Goal: Information Seeking & Learning: Understand process/instructions

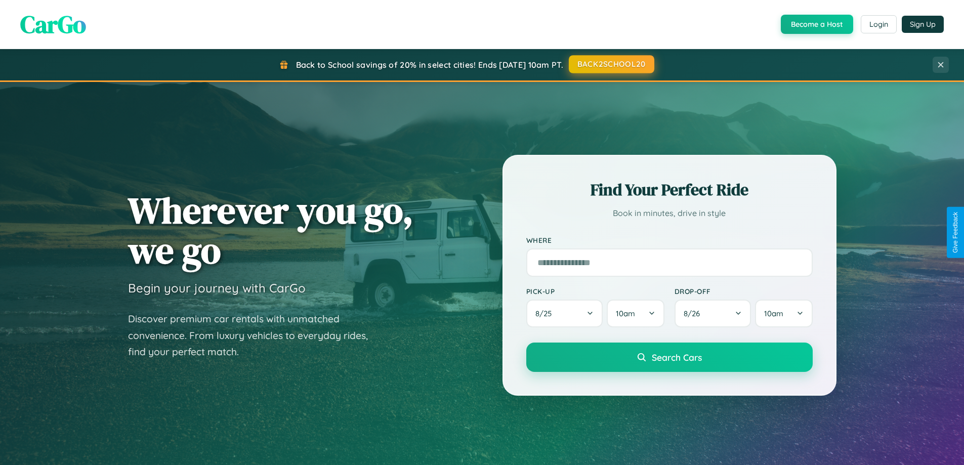
click at [611, 64] on button "BACK2SCHOOL20" at bounding box center [612, 64] width 86 height 18
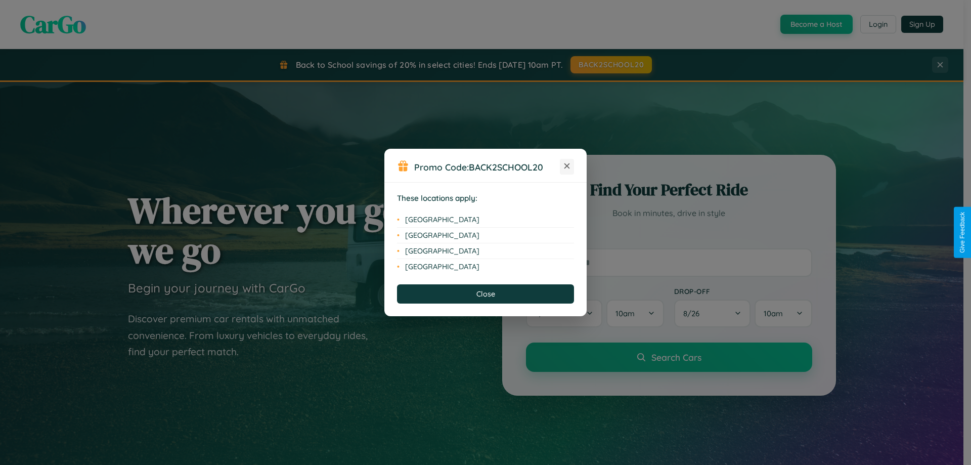
click at [567, 166] on icon at bounding box center [568, 166] width 6 height 6
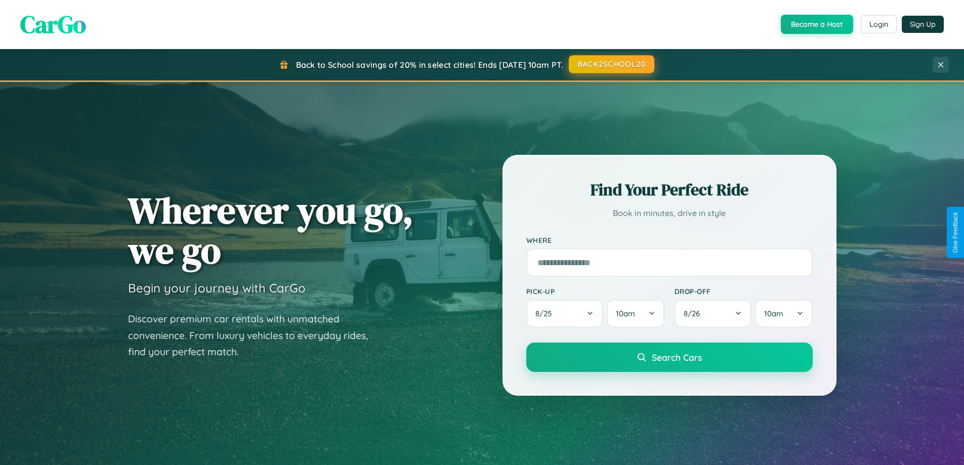
click at [611, 64] on button "BACK2SCHOOL20" at bounding box center [612, 64] width 86 height 18
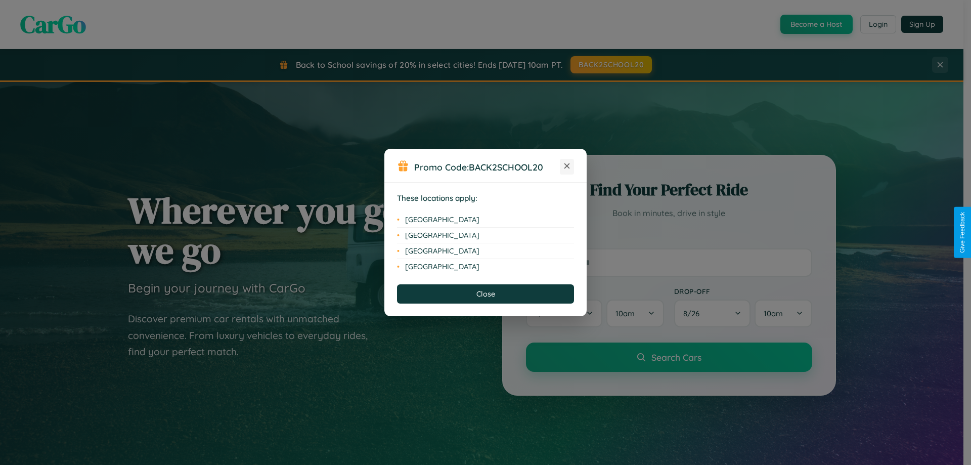
click at [567, 166] on icon at bounding box center [568, 166] width 6 height 6
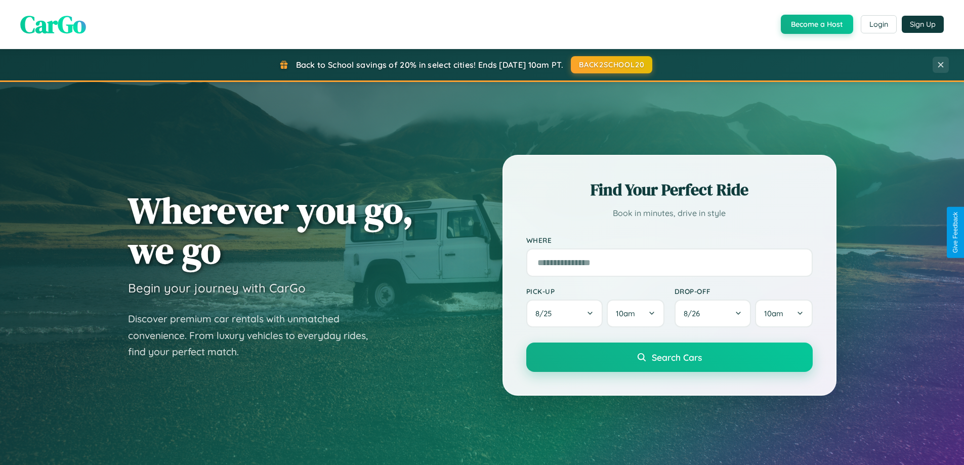
scroll to position [696, 0]
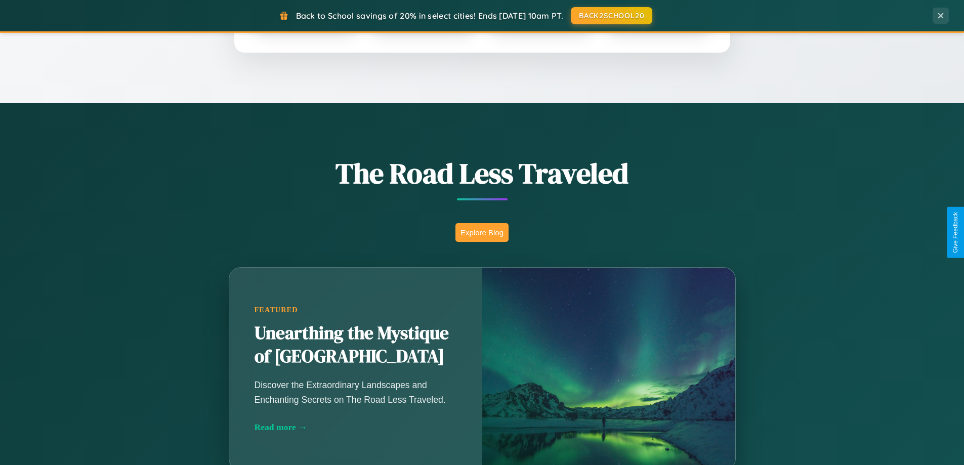
click at [482, 232] on button "Explore Blog" at bounding box center [481, 232] width 53 height 19
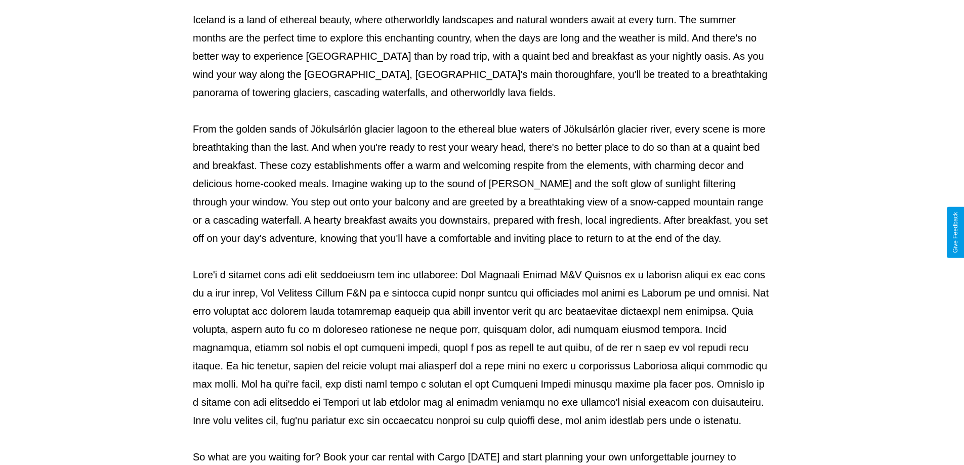
scroll to position [327, 0]
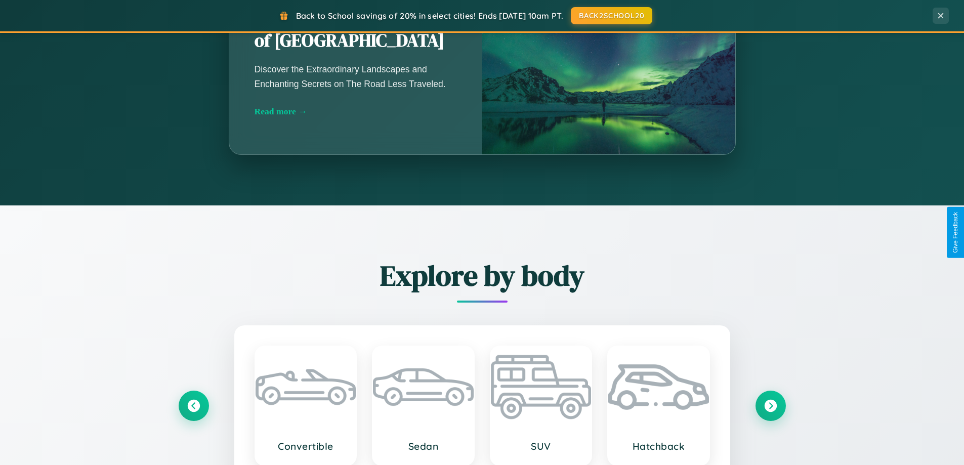
scroll to position [1626, 0]
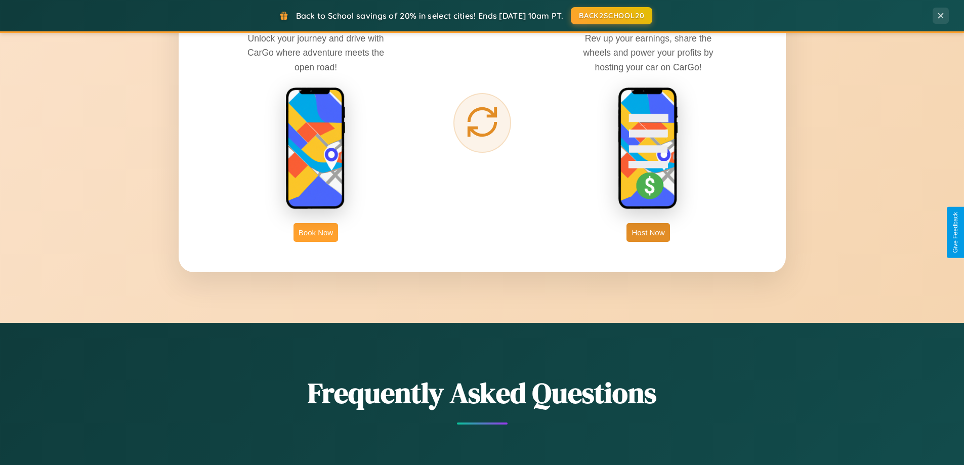
click at [316, 232] on button "Book Now" at bounding box center [315, 232] width 45 height 19
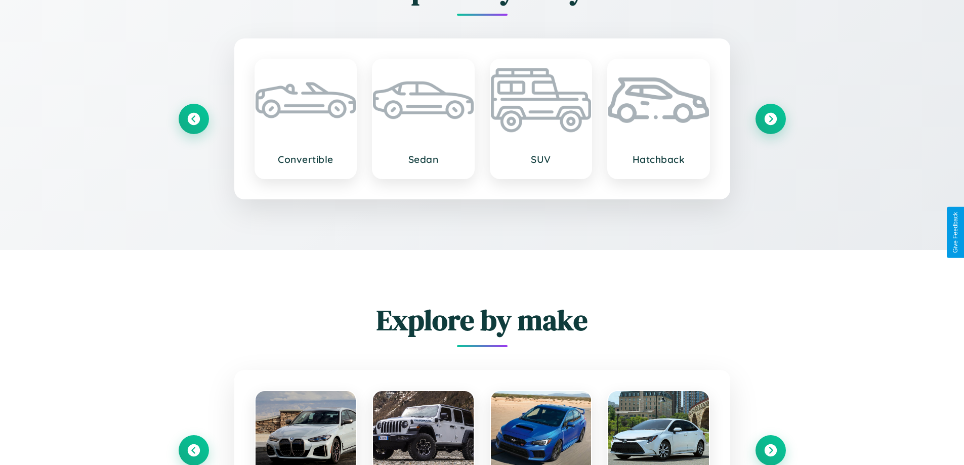
scroll to position [1779, 0]
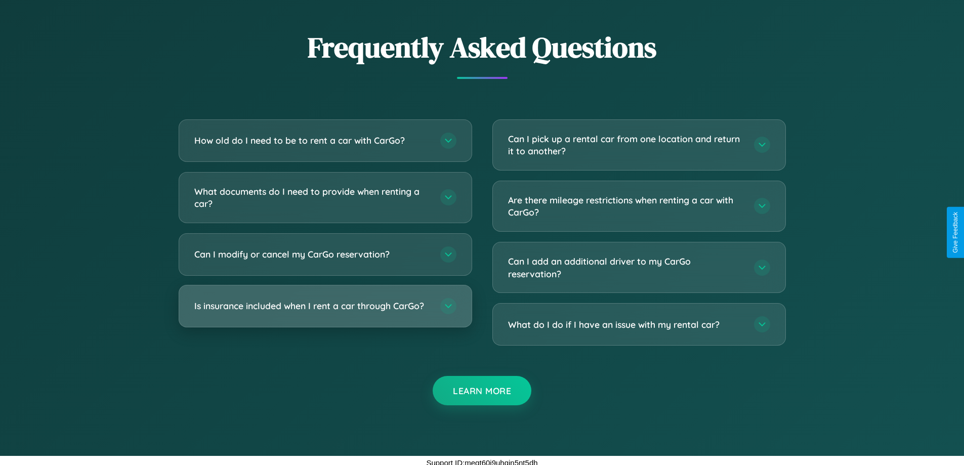
click at [325, 306] on h3 "Is insurance included when I rent a car through CarGo?" at bounding box center [312, 306] width 236 height 13
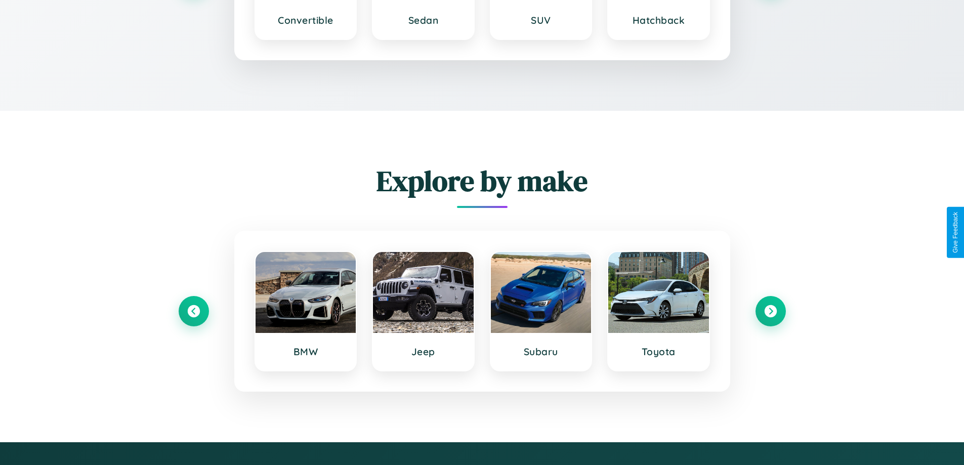
scroll to position [1589, 0]
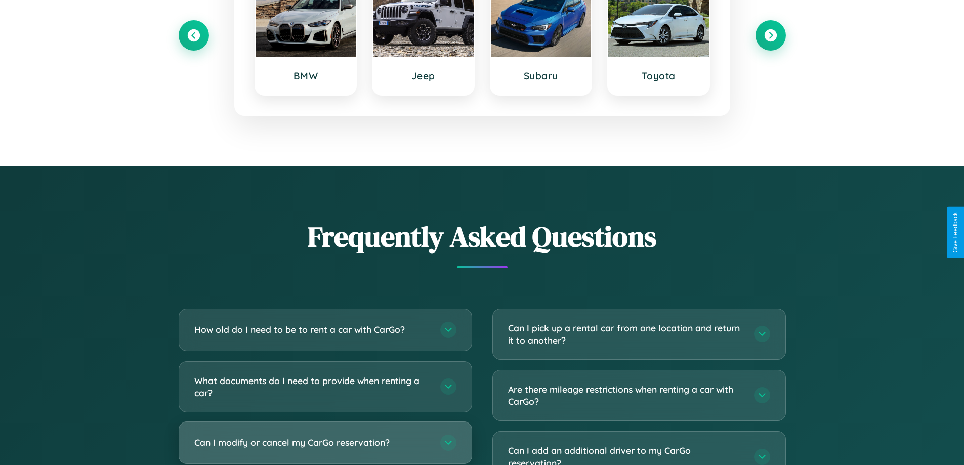
click at [325, 443] on h3 "Can I modify or cancel my CarGo reservation?" at bounding box center [312, 442] width 236 height 13
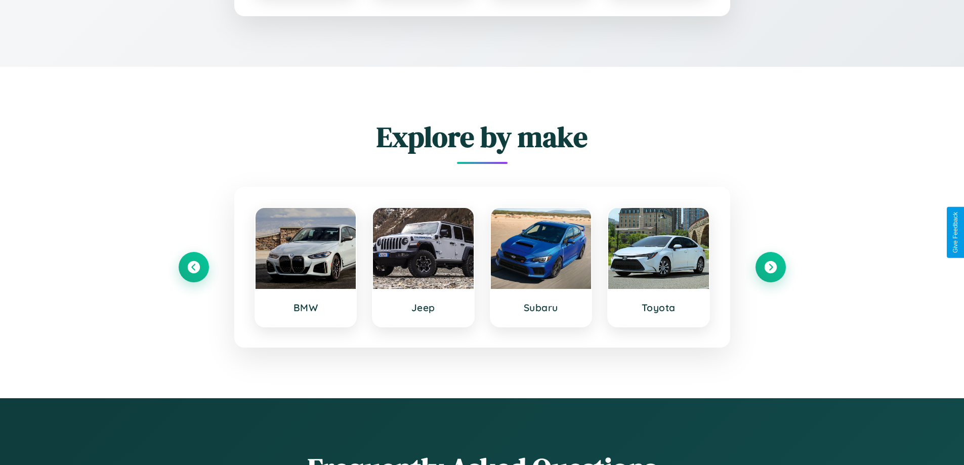
scroll to position [0, 0]
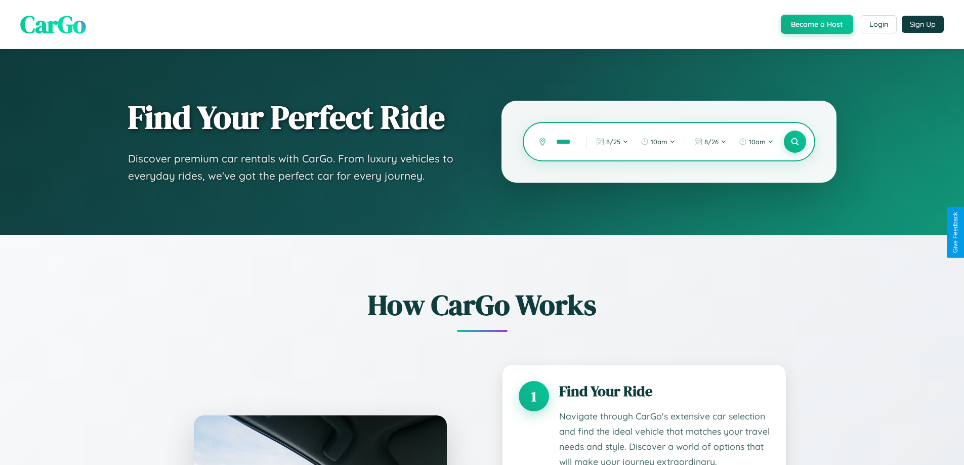
type input "******"
